Goal: Transaction & Acquisition: Purchase product/service

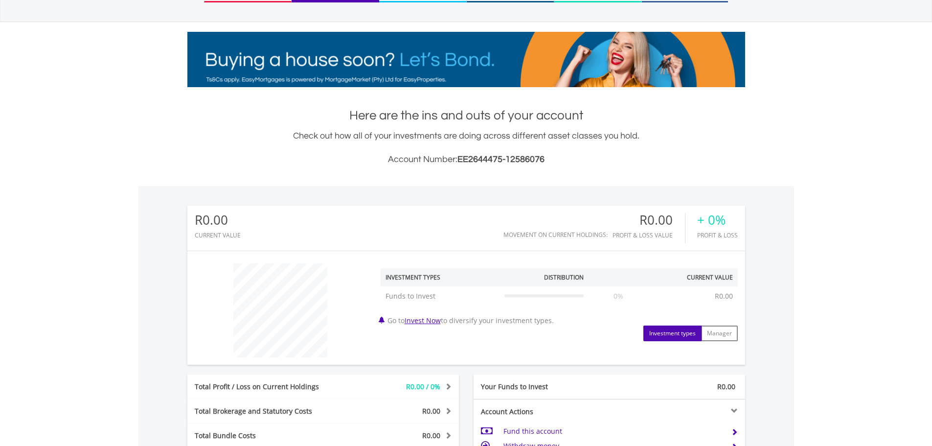
scroll to position [196, 0]
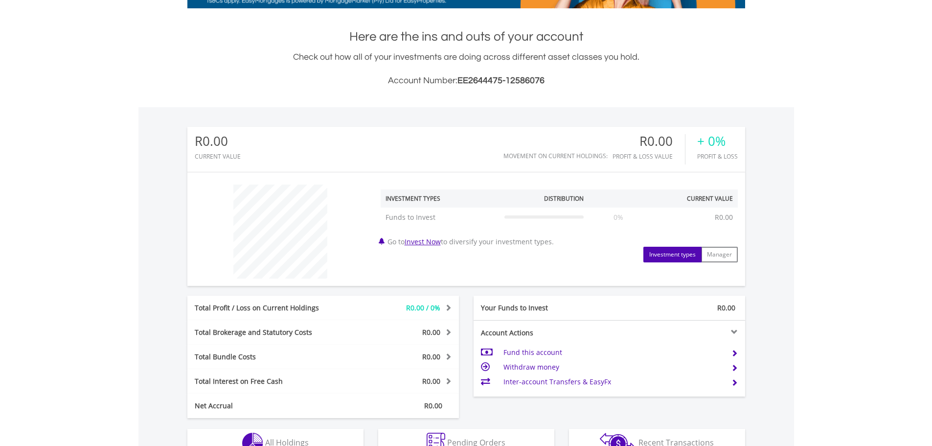
click at [542, 352] on td "Fund this account" at bounding box center [613, 352] width 220 height 15
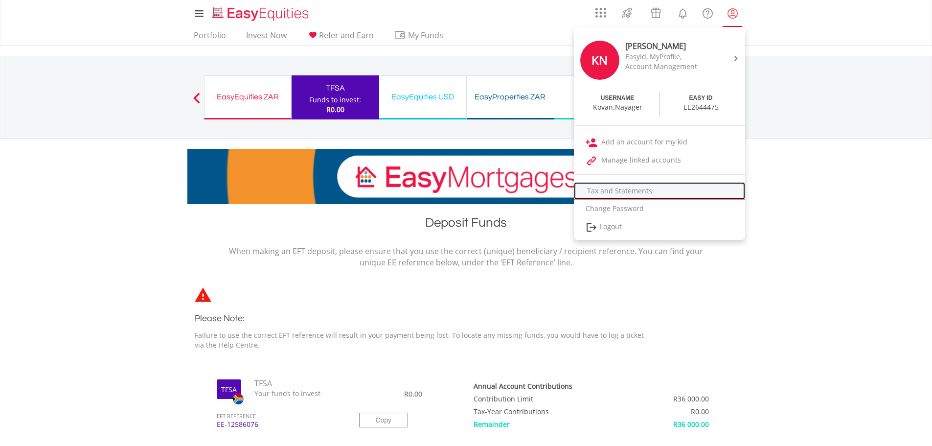
click at [621, 192] on link "Tax and Statements" at bounding box center [659, 191] width 171 height 18
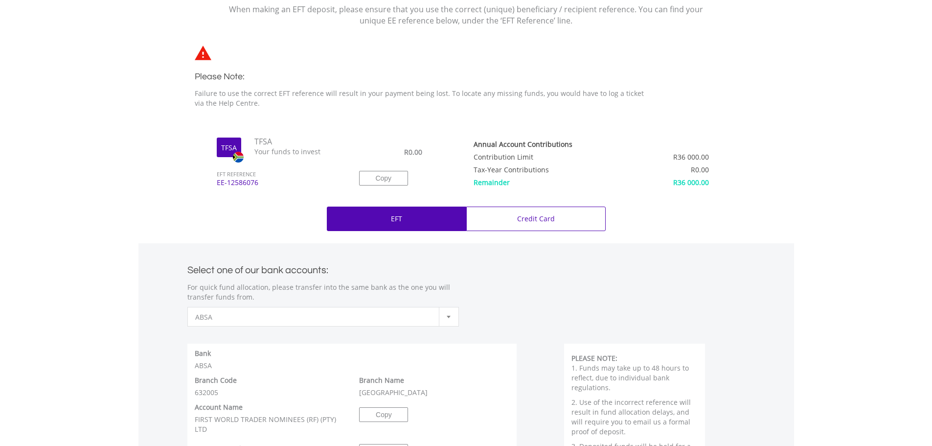
scroll to position [245, 0]
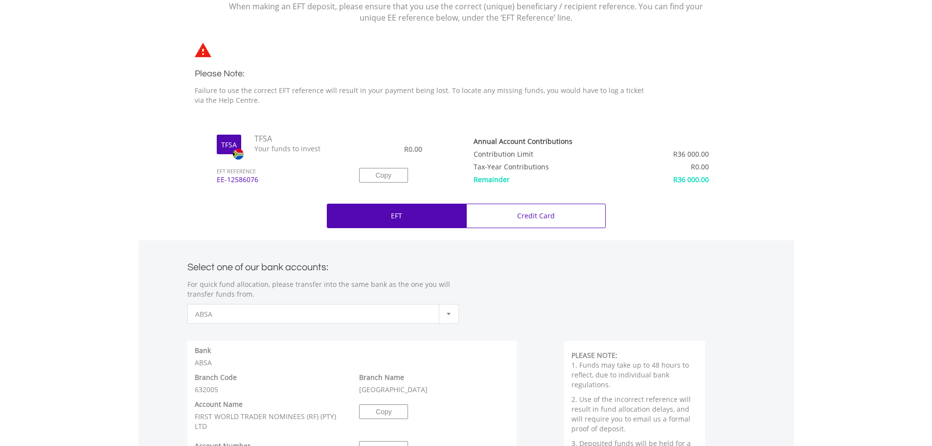
click at [409, 179] on div "Copy" at bounding box center [386, 170] width 54 height 26
click at [401, 172] on button "Copy" at bounding box center [383, 175] width 49 height 15
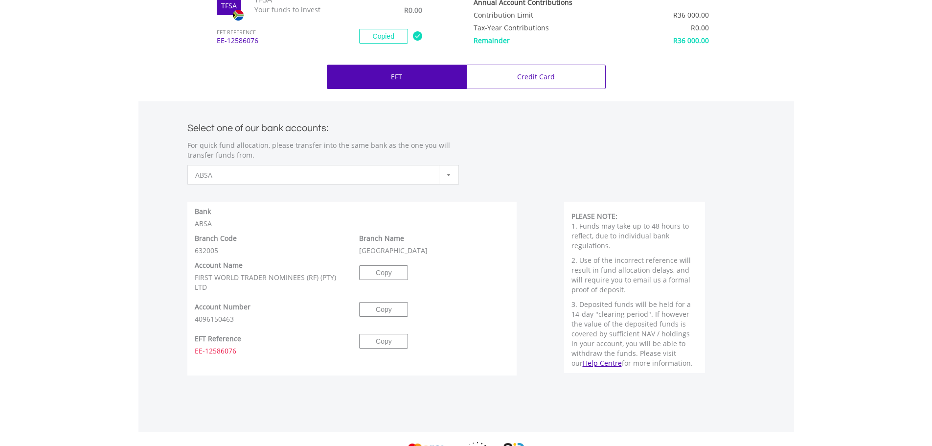
scroll to position [391, 0]
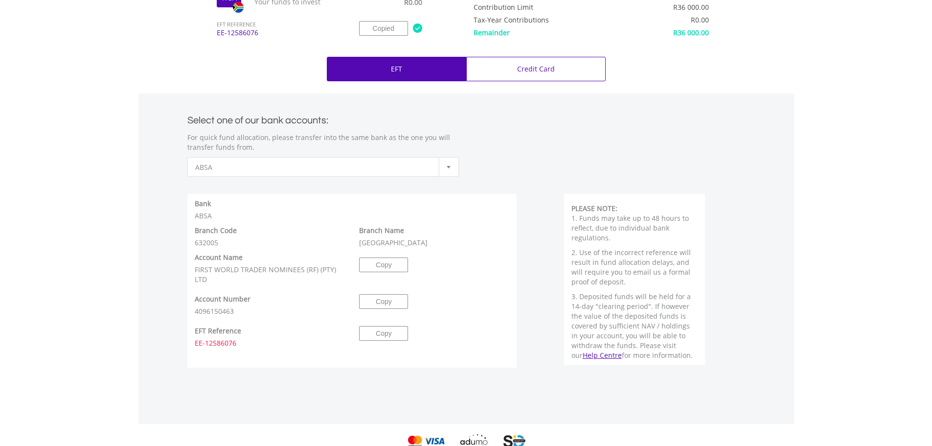
click at [434, 165] on span "ABSA" at bounding box center [315, 167] width 241 height 20
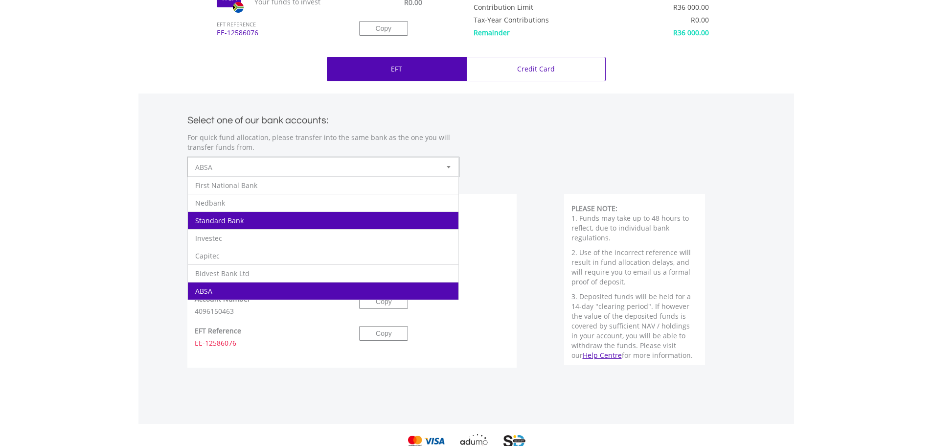
click at [247, 221] on li "Standard Bank" at bounding box center [323, 220] width 270 height 18
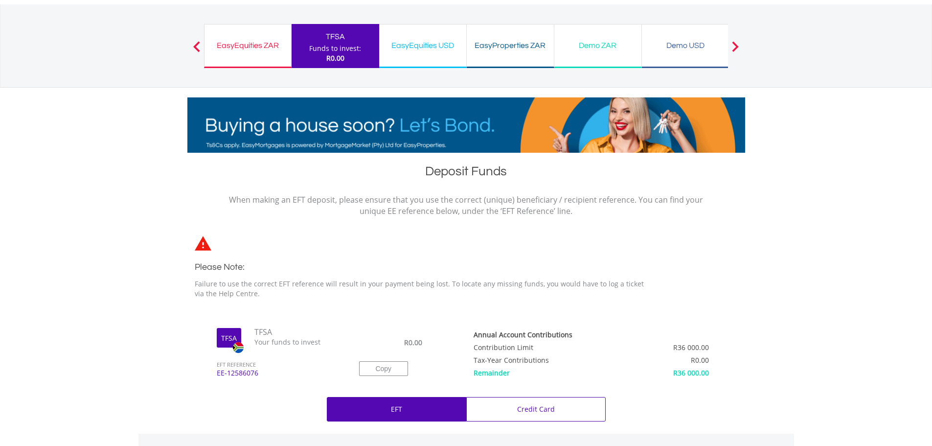
scroll to position [49, 0]
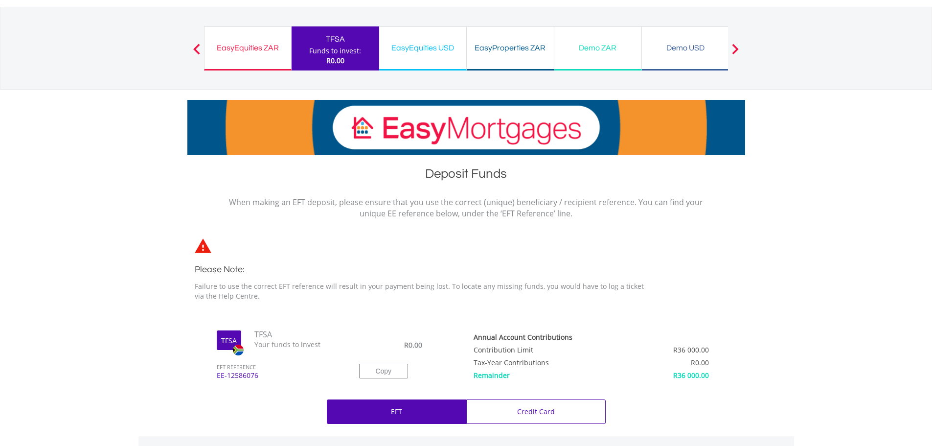
click at [499, 44] on div "EasyProperties ZAR" at bounding box center [509, 48] width 75 height 14
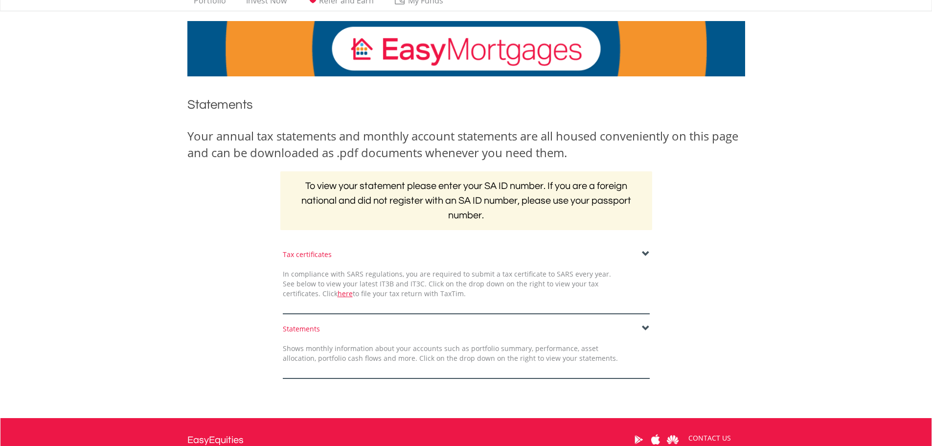
scroll to position [49, 0]
